Goal: Find specific page/section: Find specific page/section

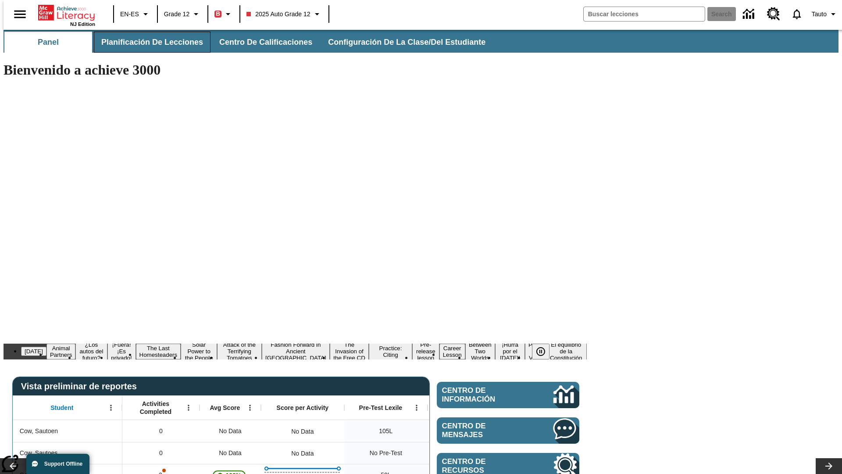
click at [147, 42] on span "Planificación de lecciones" at bounding box center [152, 42] width 102 height 10
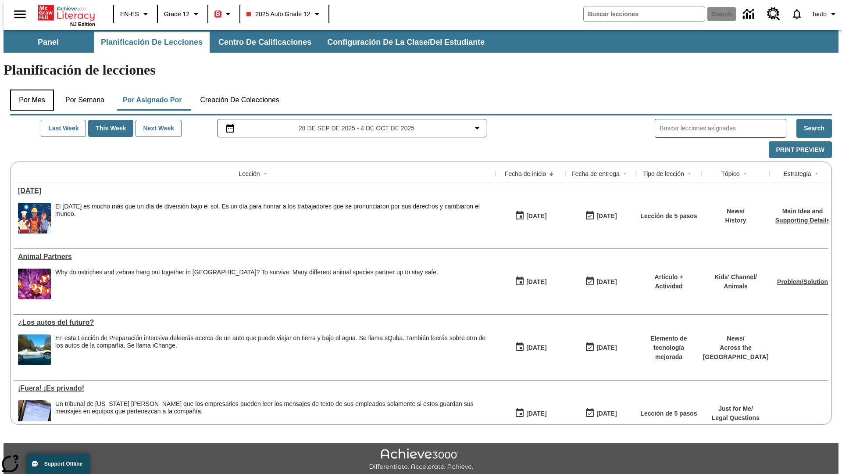
click at [29, 89] on button "Por mes" at bounding box center [32, 99] width 44 height 21
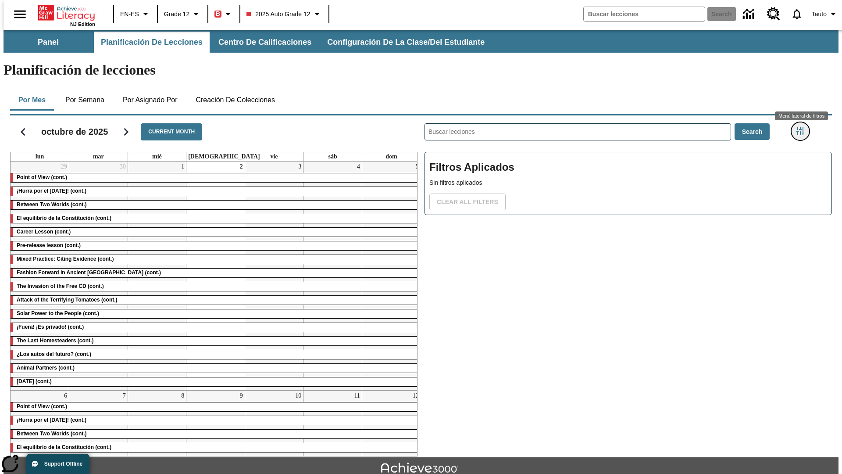
click at [803, 127] on icon "Menú lateral de filtros" at bounding box center [801, 131] width 8 height 8
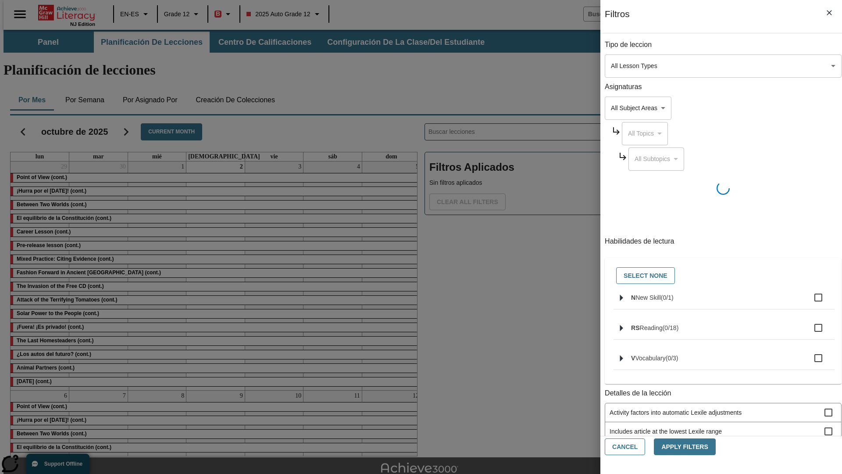
click at [632, 66] on body "Saltar al contenido principal NJ Edition EN-ES Grade 12 B 2025 Auto Grade 12 Se…" at bounding box center [421, 272] width 835 height 484
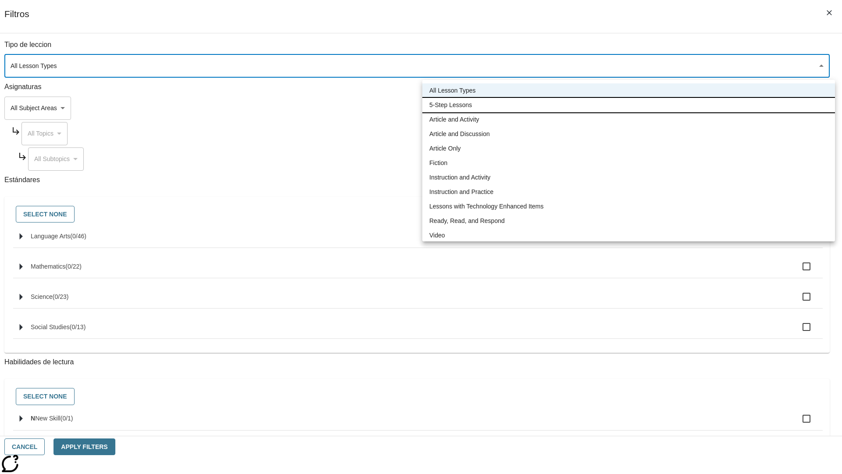
click at [629, 105] on li "5-Step Lessons" at bounding box center [628, 105] width 413 height 14
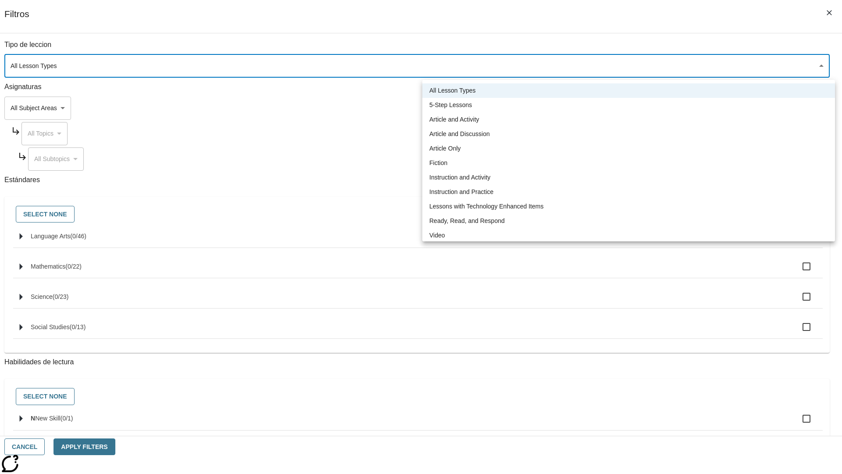
type input "1"
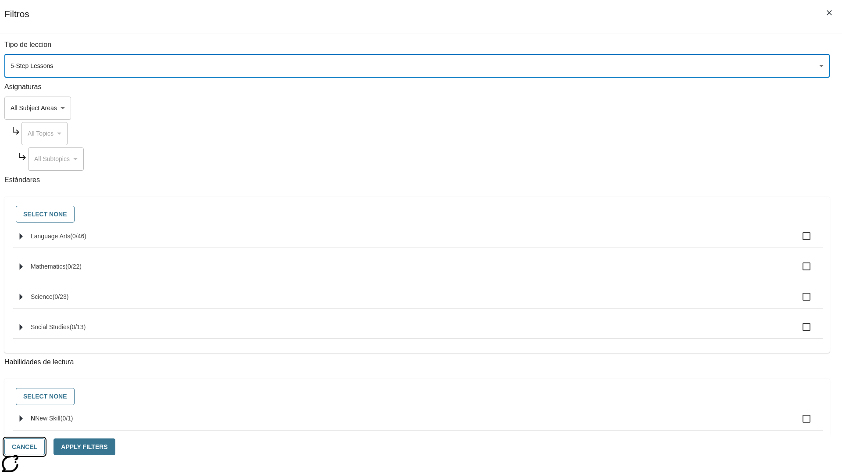
click at [45, 447] on button "Cancel" at bounding box center [24, 446] width 40 height 17
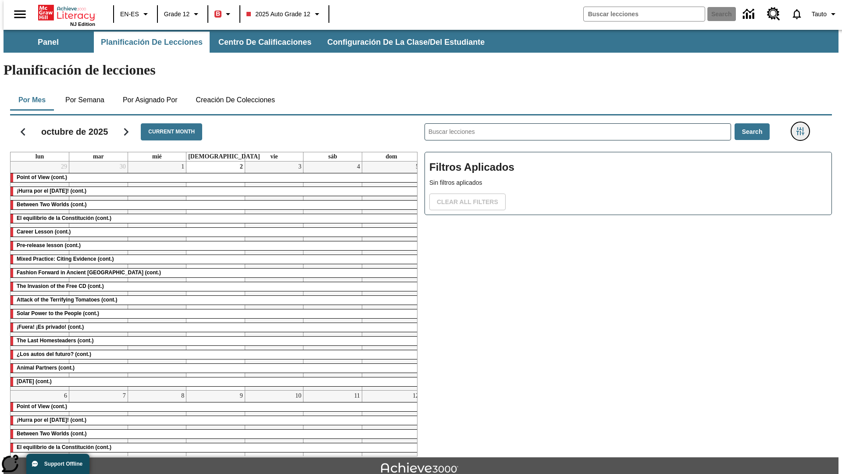
click at [803, 127] on icon "Menú lateral de filtros" at bounding box center [801, 131] width 8 height 8
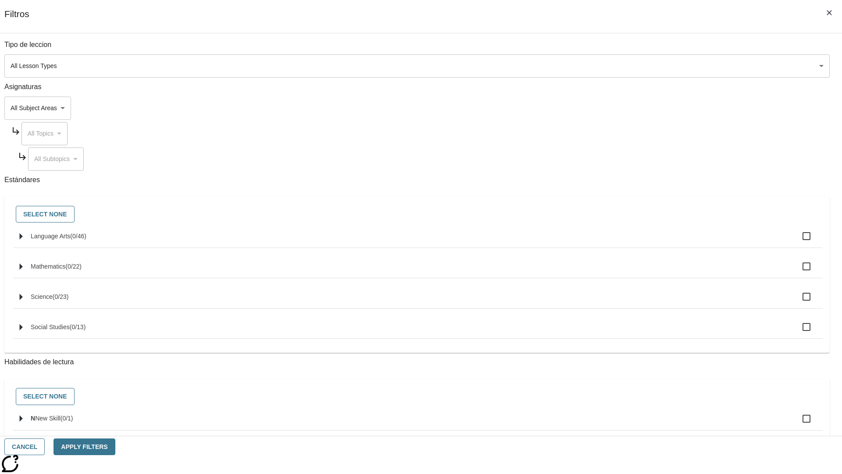
click at [632, 66] on body "Saltar al contenido principal NJ Edition EN-ES Grade 12 B 2025 Auto Grade 12 Se…" at bounding box center [421, 272] width 835 height 484
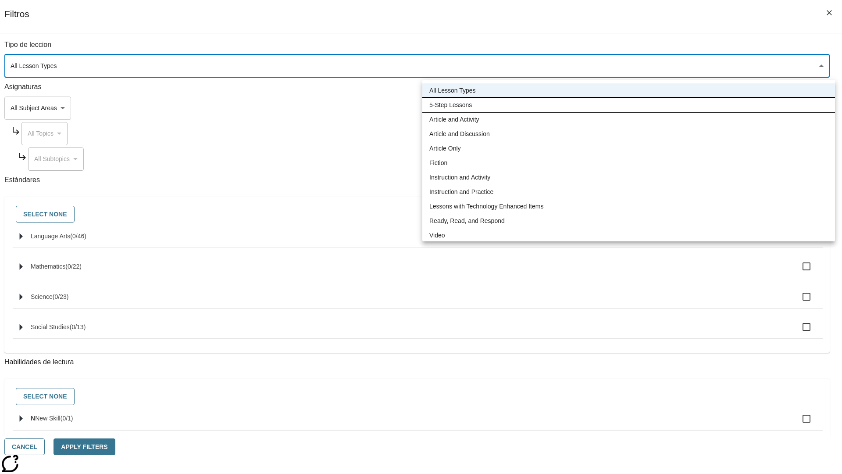
click at [629, 105] on li "5-Step Lessons" at bounding box center [628, 105] width 413 height 14
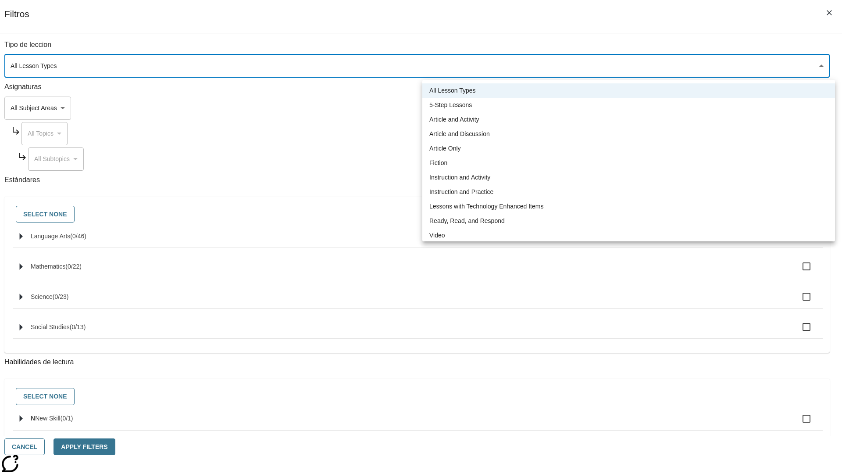
type input "1"
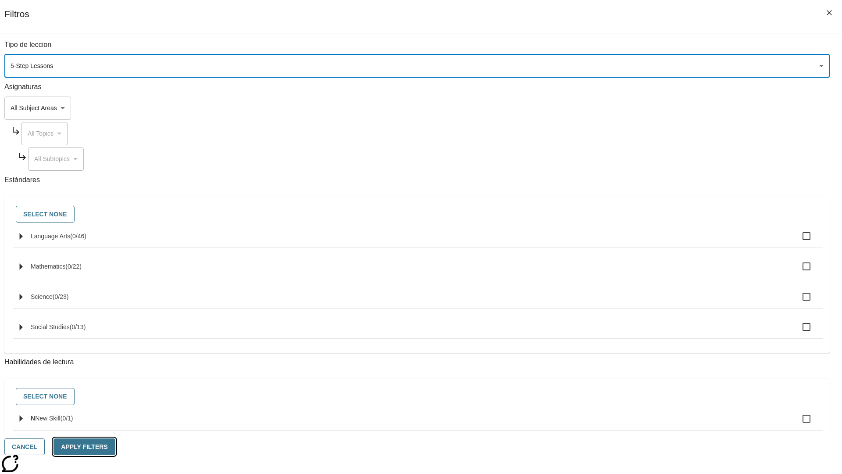
click at [115, 447] on button "Apply Filters" at bounding box center [84, 446] width 61 height 17
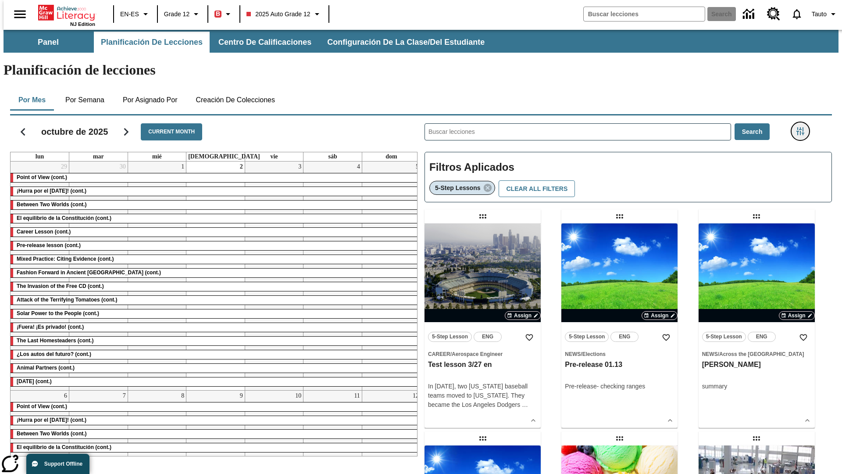
click at [803, 127] on icon "Menú lateral de filtros" at bounding box center [801, 131] width 8 height 8
